Goal: Information Seeking & Learning: Check status

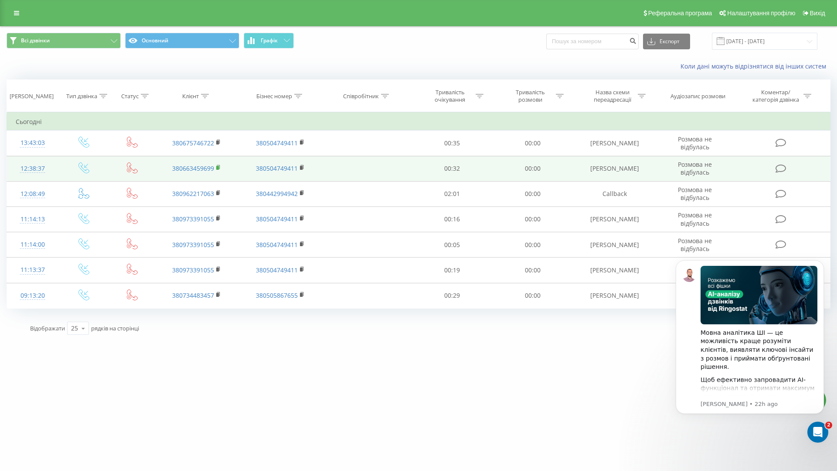
click at [219, 169] on rect at bounding box center [217, 168] width 3 height 4
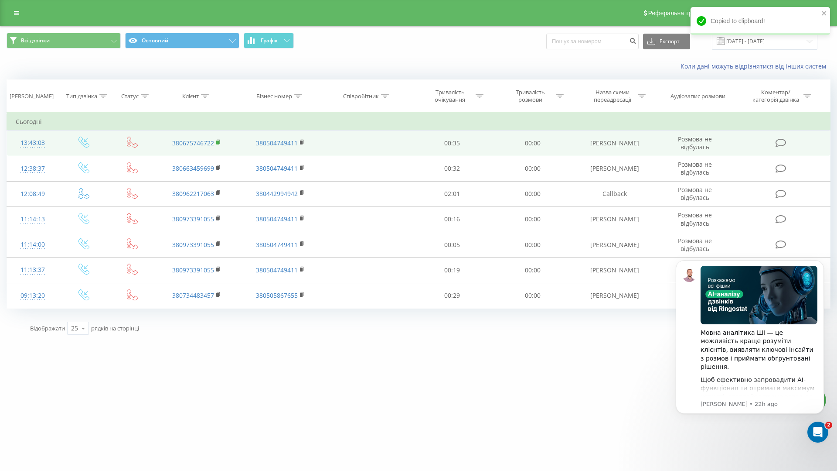
click at [219, 143] on rect at bounding box center [217, 142] width 3 height 4
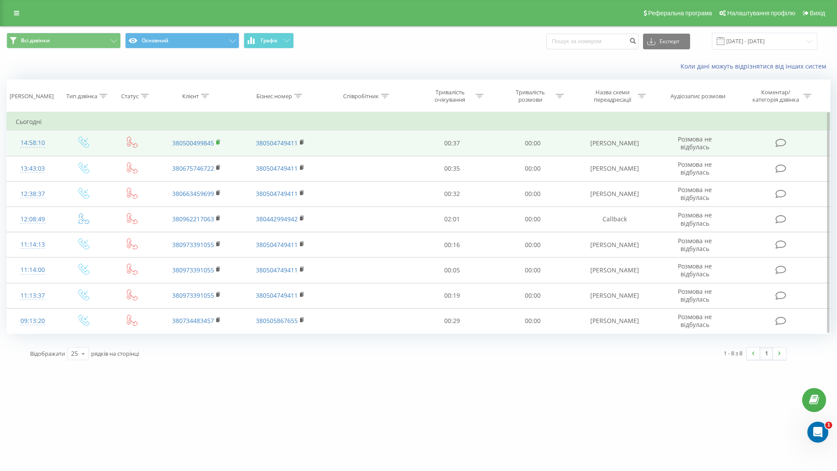
click at [219, 143] on rect at bounding box center [217, 142] width 3 height 4
